Goal: Answer question/provide support

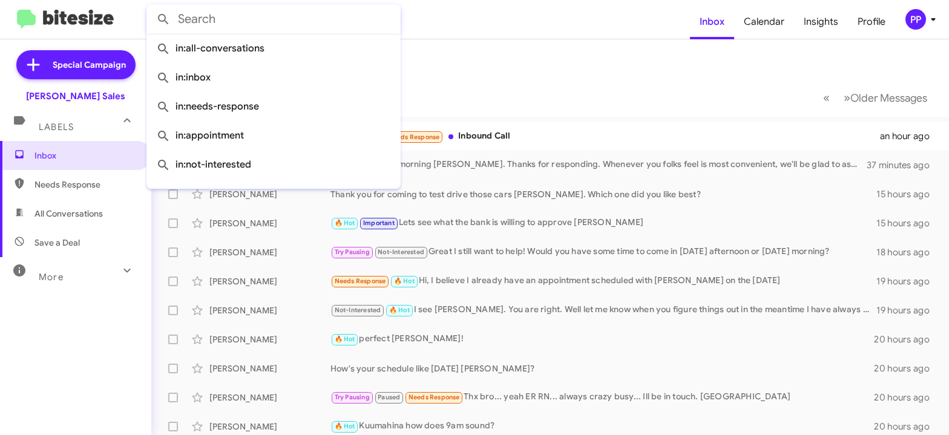
click at [211, 22] on input "text" at bounding box center [273, 19] width 254 height 29
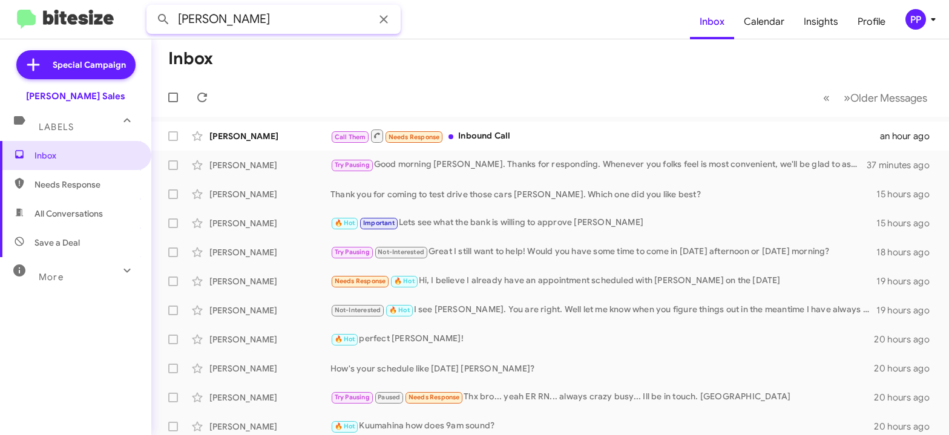
type input "[PERSON_NAME]"
click at [151, 7] on button at bounding box center [163, 19] width 24 height 24
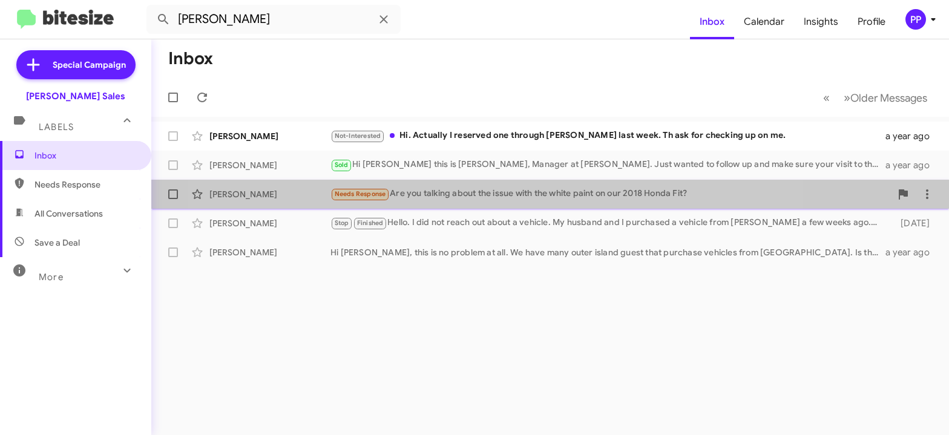
click at [491, 192] on div "Needs Response Are you talking about the issue with the white paint on our 2018…" at bounding box center [610, 194] width 560 height 14
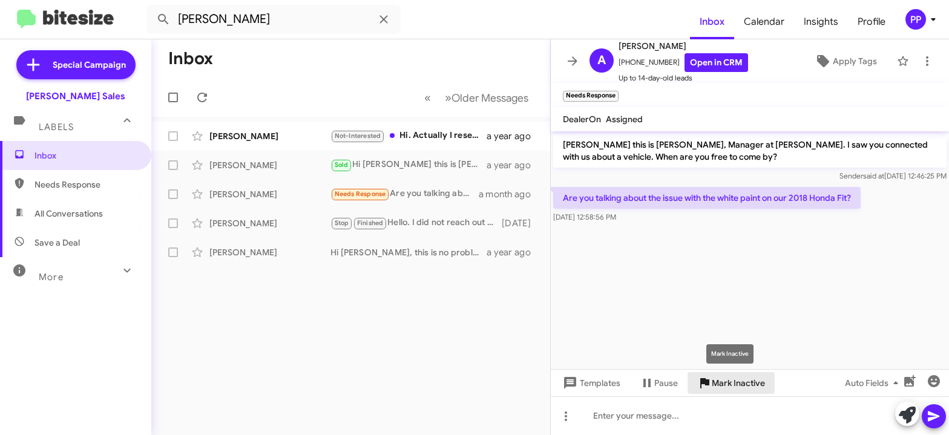
click at [733, 378] on span "Mark Inactive" at bounding box center [737, 383] width 53 height 22
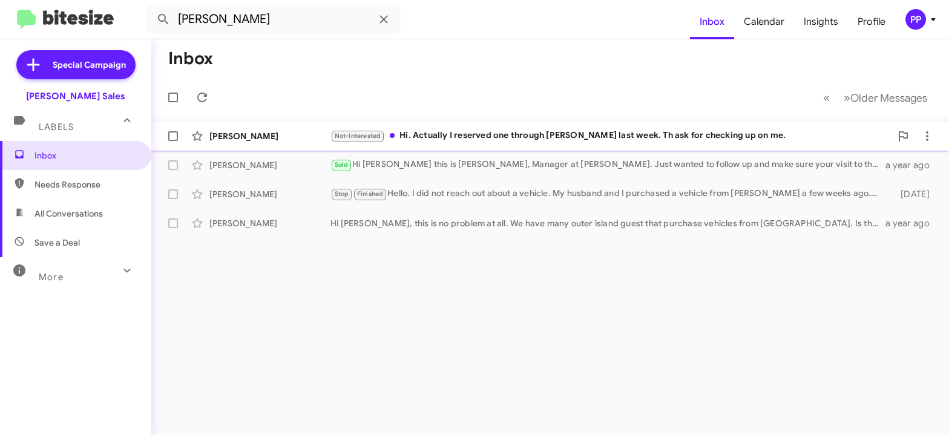
click at [489, 142] on div "Not-Interested Hi. Actually I reserved one through [PERSON_NAME] last week. Th …" at bounding box center [610, 136] width 560 height 14
